Goal: Task Accomplishment & Management: Manage account settings

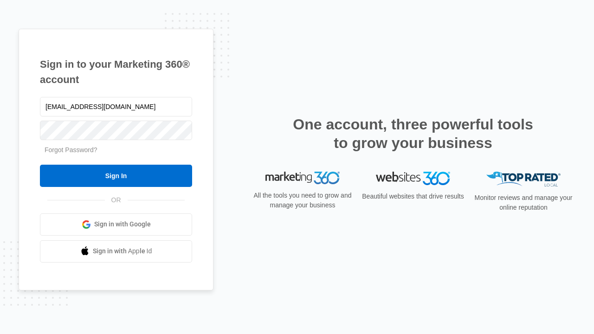
type input "dankie614@gmail.com"
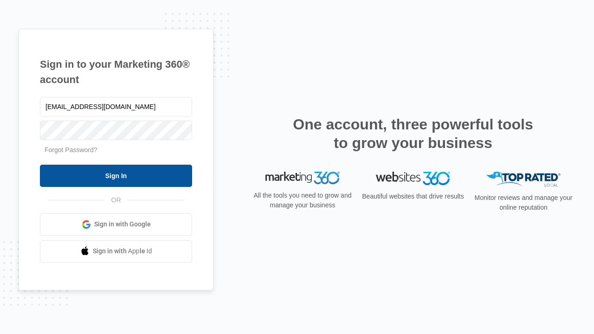
click at [116, 175] on input "Sign In" at bounding box center [116, 176] width 152 height 22
